Goal: Task Accomplishment & Management: Complete application form

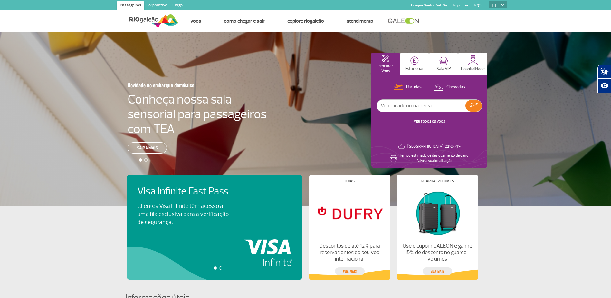
click at [155, 5] on link "Corporativo" at bounding box center [157, 6] width 26 height 10
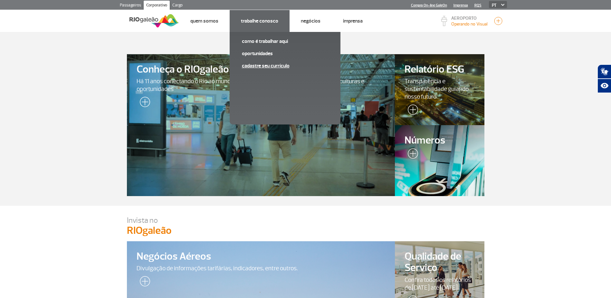
click at [264, 64] on link "Cadastre seu currículo" at bounding box center [285, 65] width 86 height 7
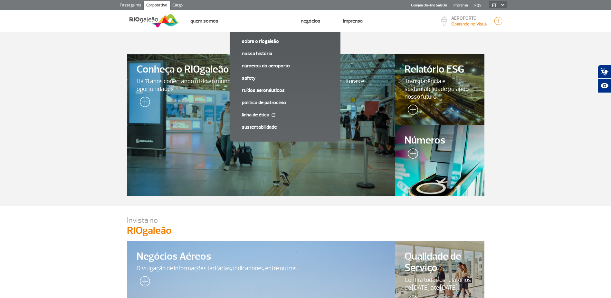
click at [127, 5] on link "Passageiros" at bounding box center [130, 6] width 26 height 10
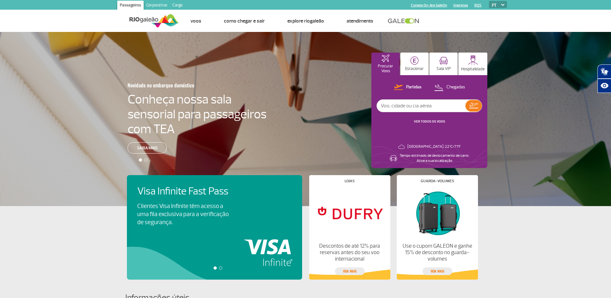
click at [156, 5] on link "Corporativo" at bounding box center [157, 6] width 26 height 10
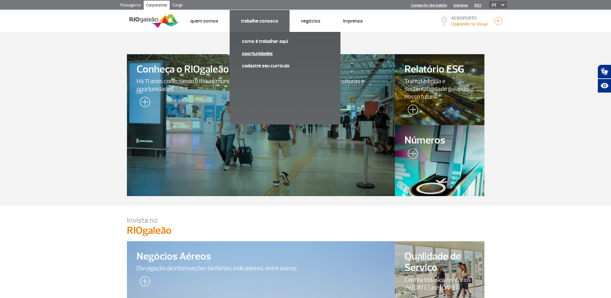
click at [269, 52] on link "Oportunidades" at bounding box center [285, 53] width 86 height 7
click at [260, 64] on link "Cadastre seu currículo" at bounding box center [285, 65] width 86 height 7
click at [255, 51] on link "Oportunidades" at bounding box center [285, 53] width 86 height 7
